Goal: Find contact information: Find contact information

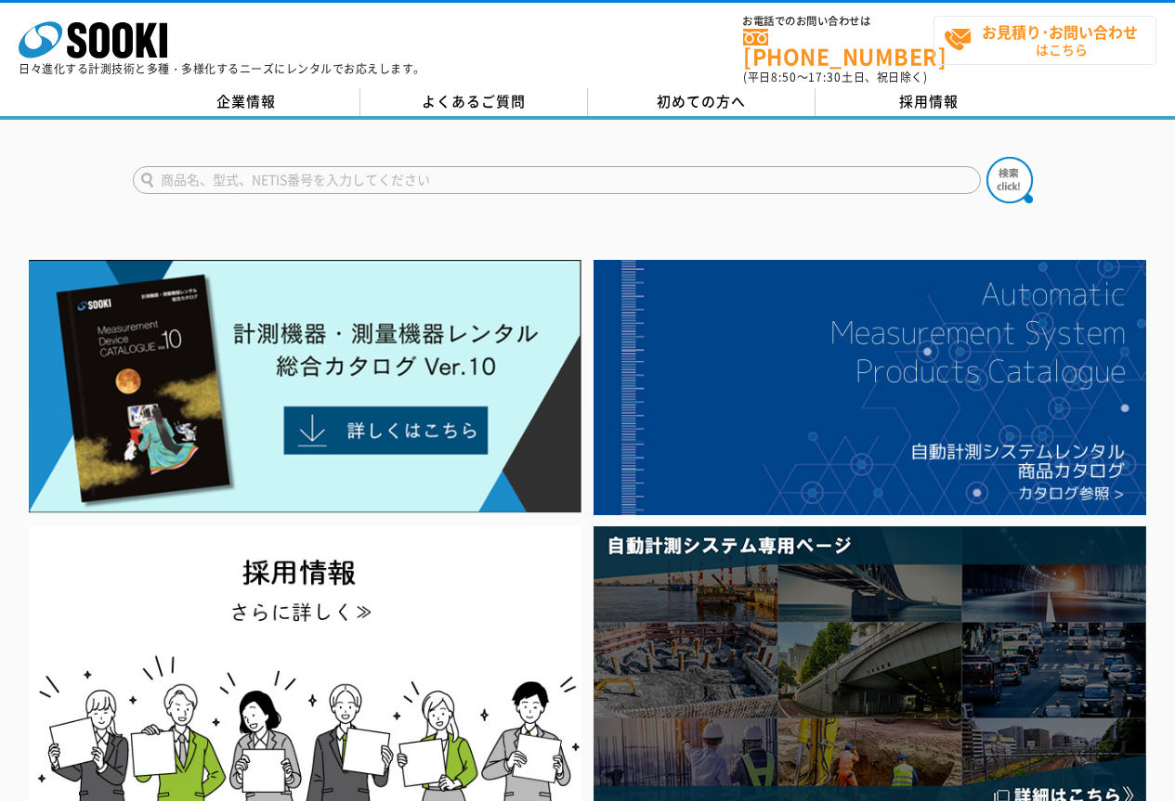
click at [988, 38] on strong "お見積り･お問い合わせ" at bounding box center [1060, 31] width 156 height 22
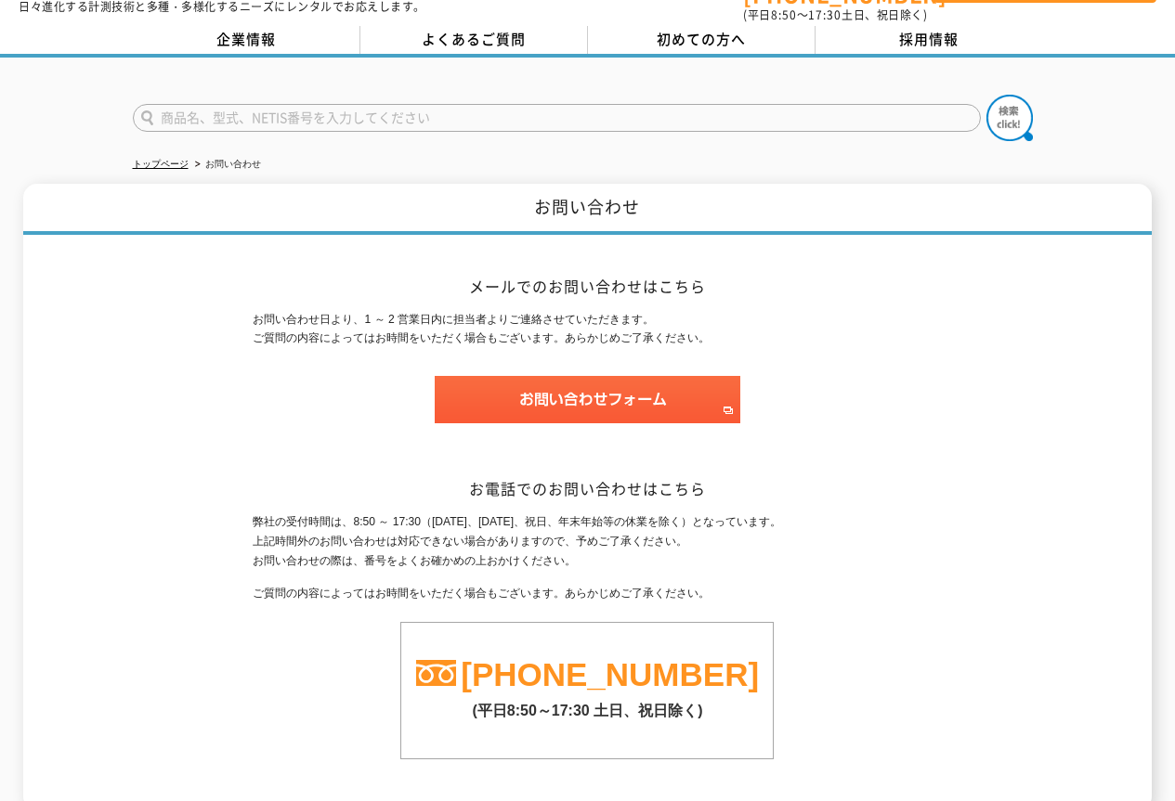
scroll to position [124, 0]
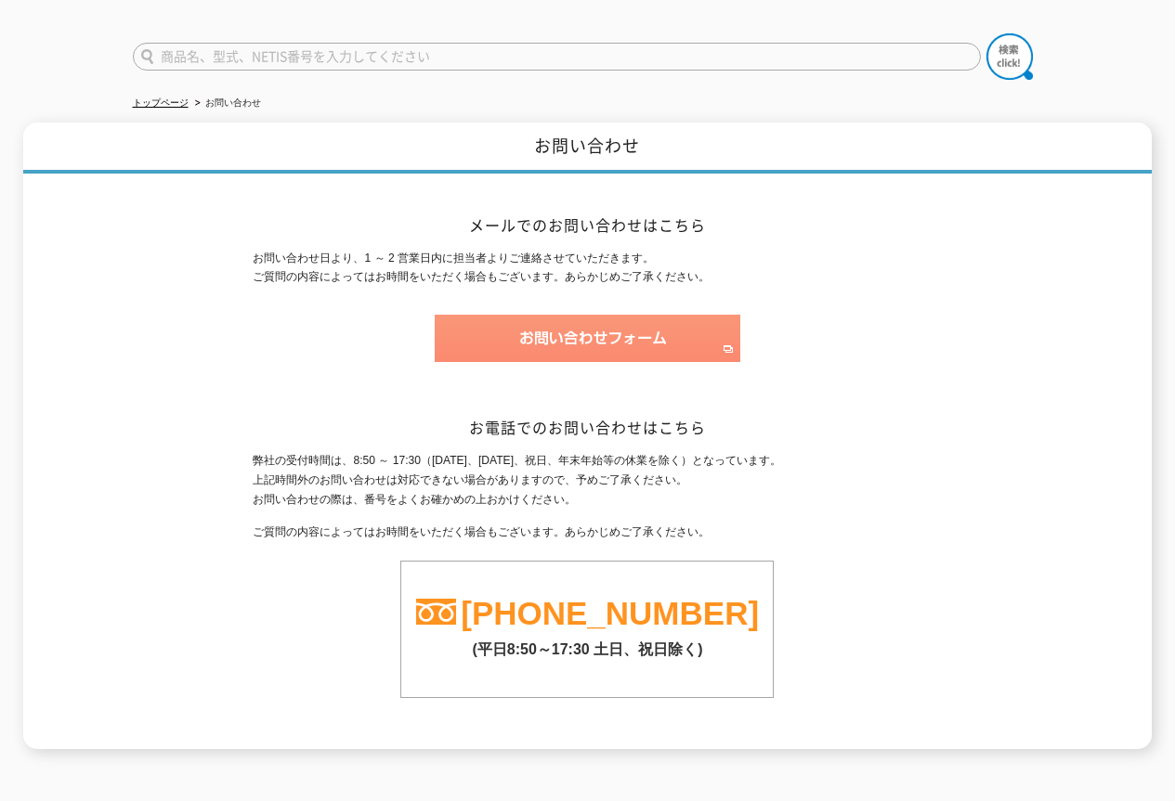
click at [576, 327] on img at bounding box center [588, 338] width 306 height 47
